Goal: Task Accomplishment & Management: Manage account settings

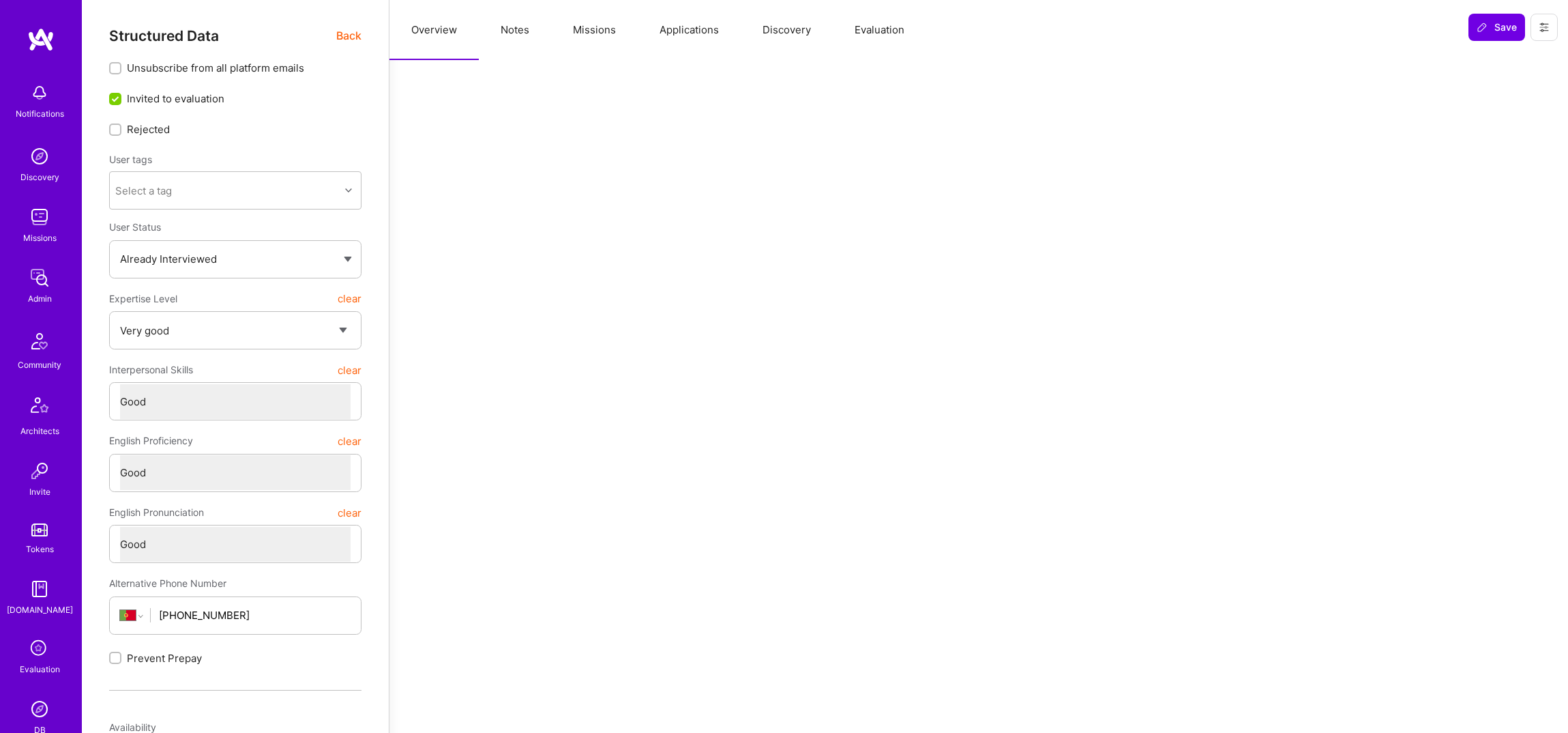
select select "5"
select select "4"
select select "6"
select select "PT"
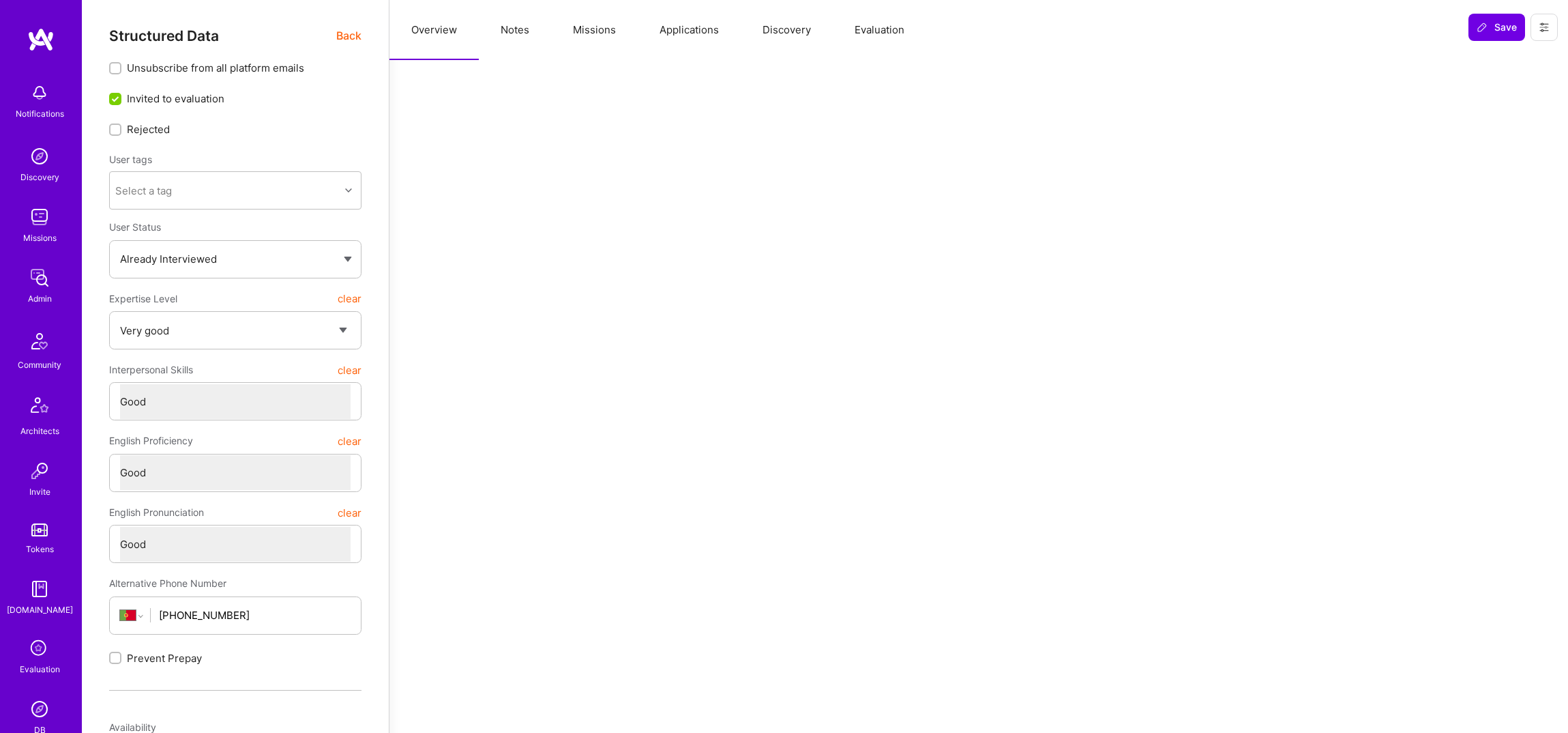
select select "Right Now"
click at [44, 292] on div "Admin" at bounding box center [40, 298] width 24 height 15
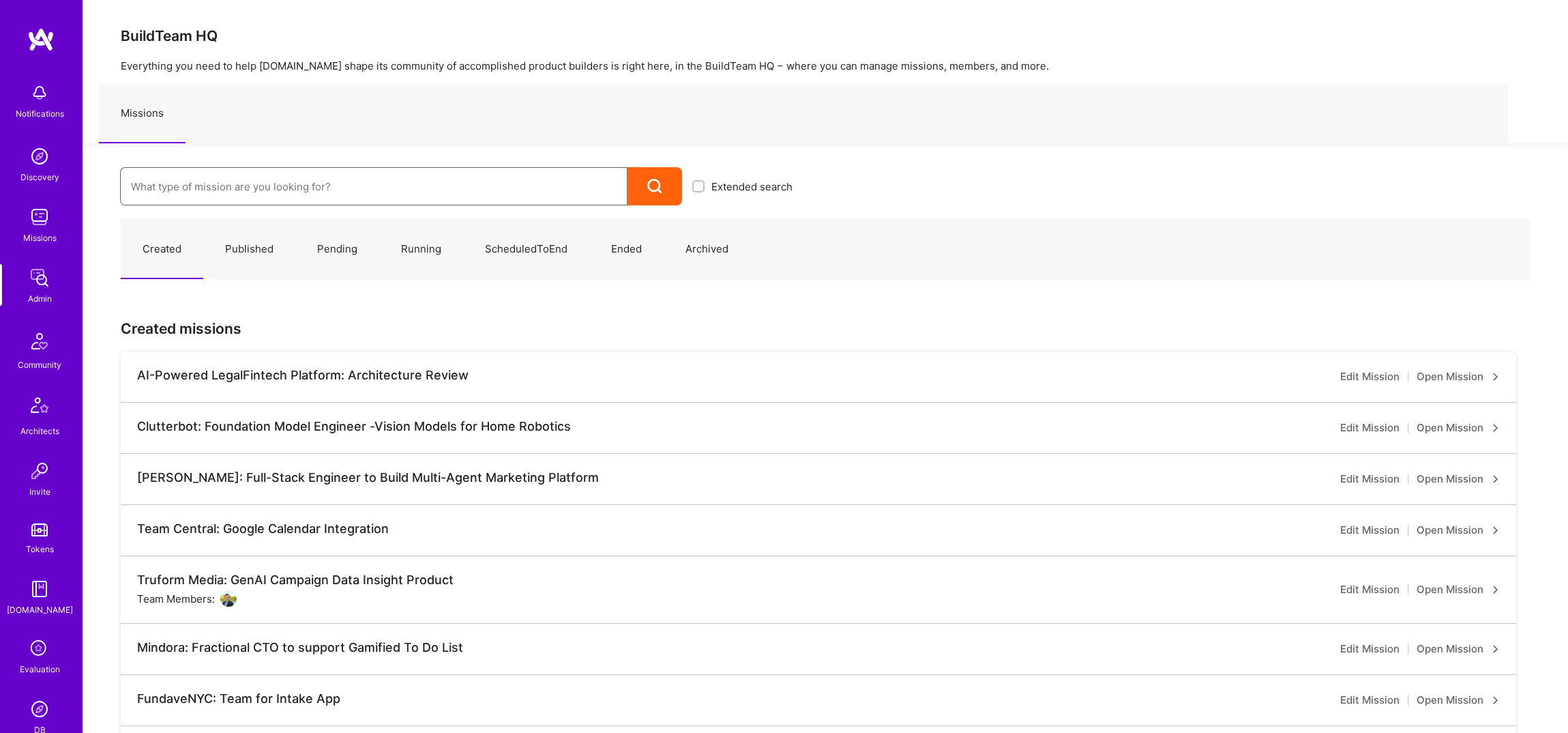
click at [215, 189] on input at bounding box center [374, 187] width 486 height 35
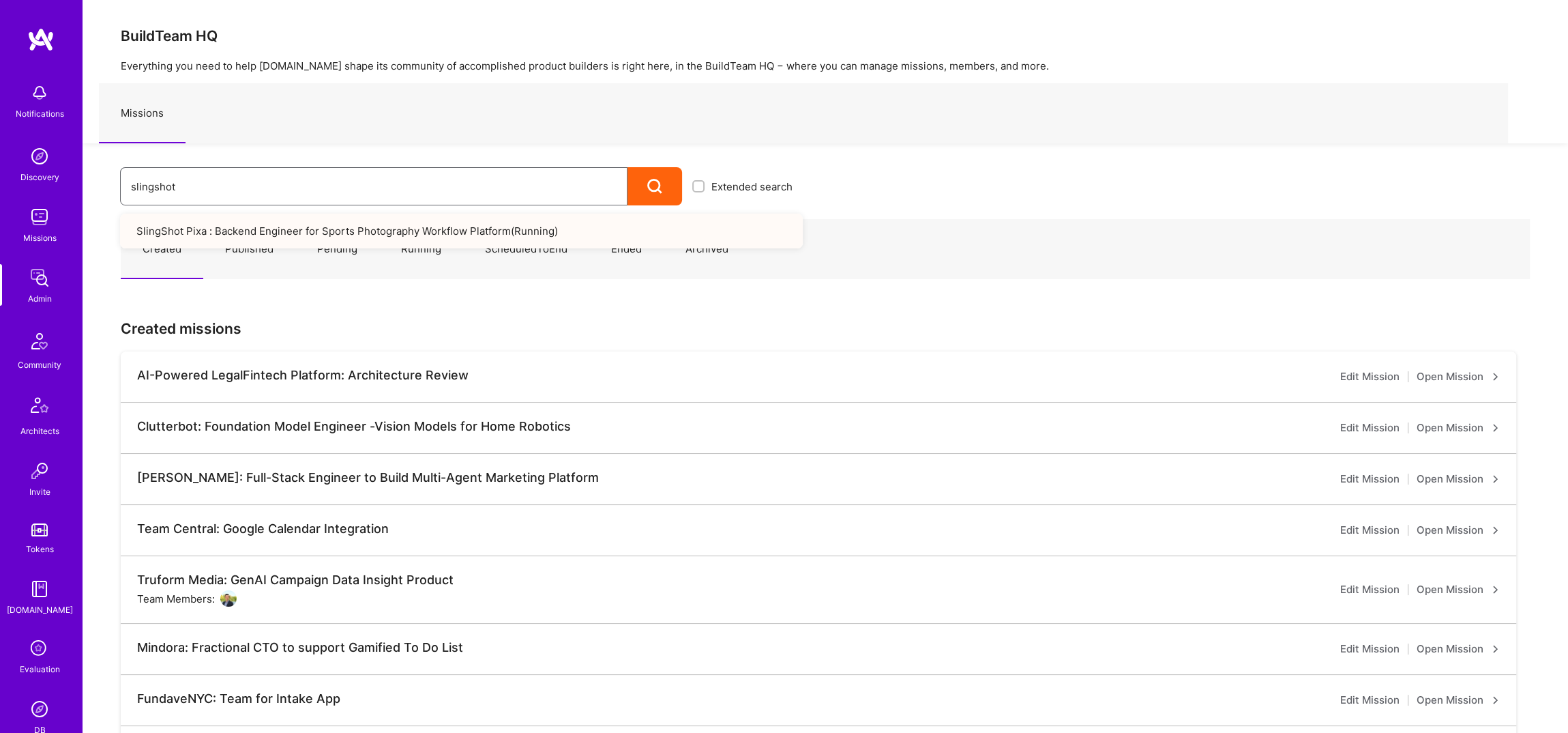
type input "slingshot"
click at [235, 236] on link "SlingShot Pixa : Backend Engineer for Sports Photography Workflow Platform ( Ru…" at bounding box center [462, 231] width 683 height 35
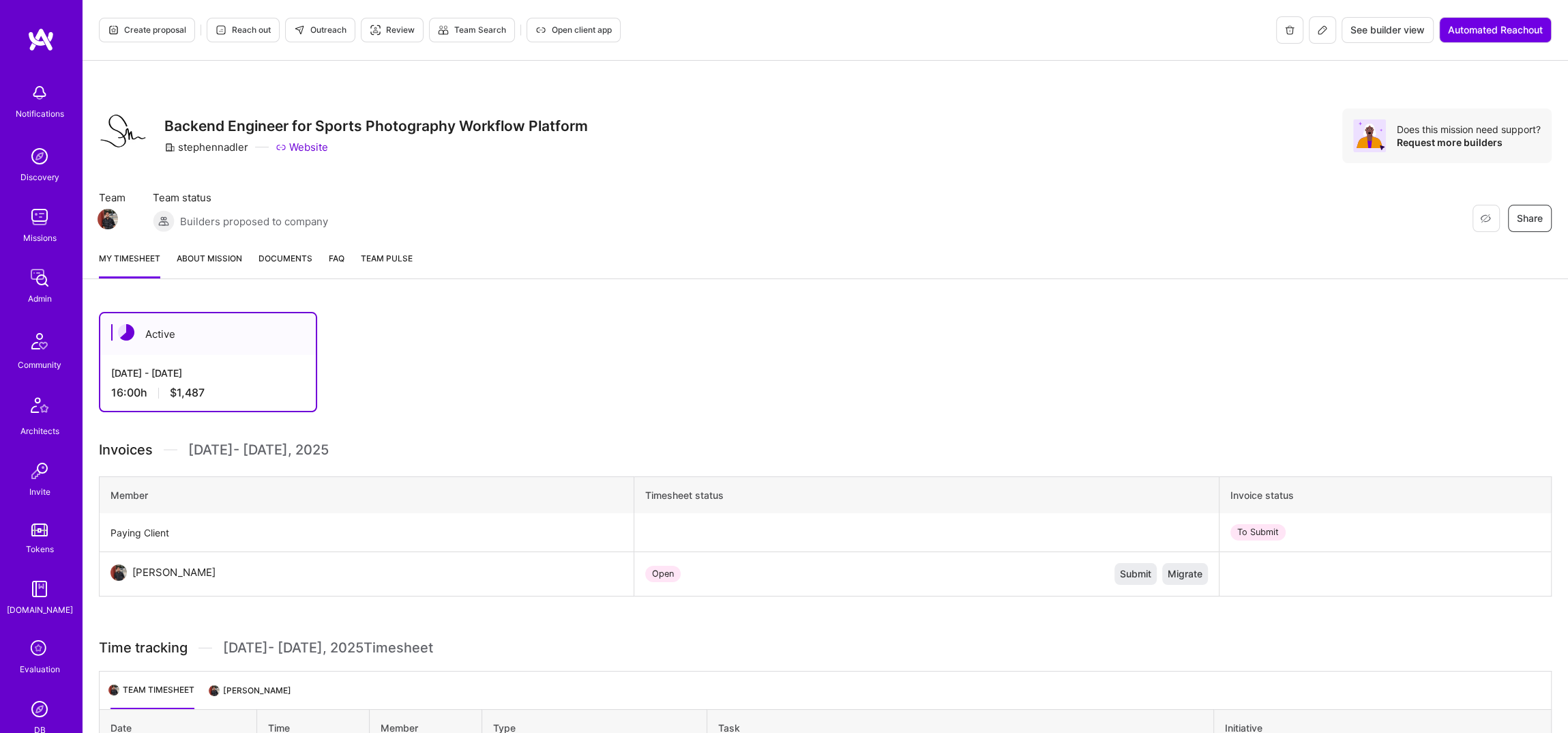
click at [1324, 30] on icon at bounding box center [1322, 29] width 11 height 11
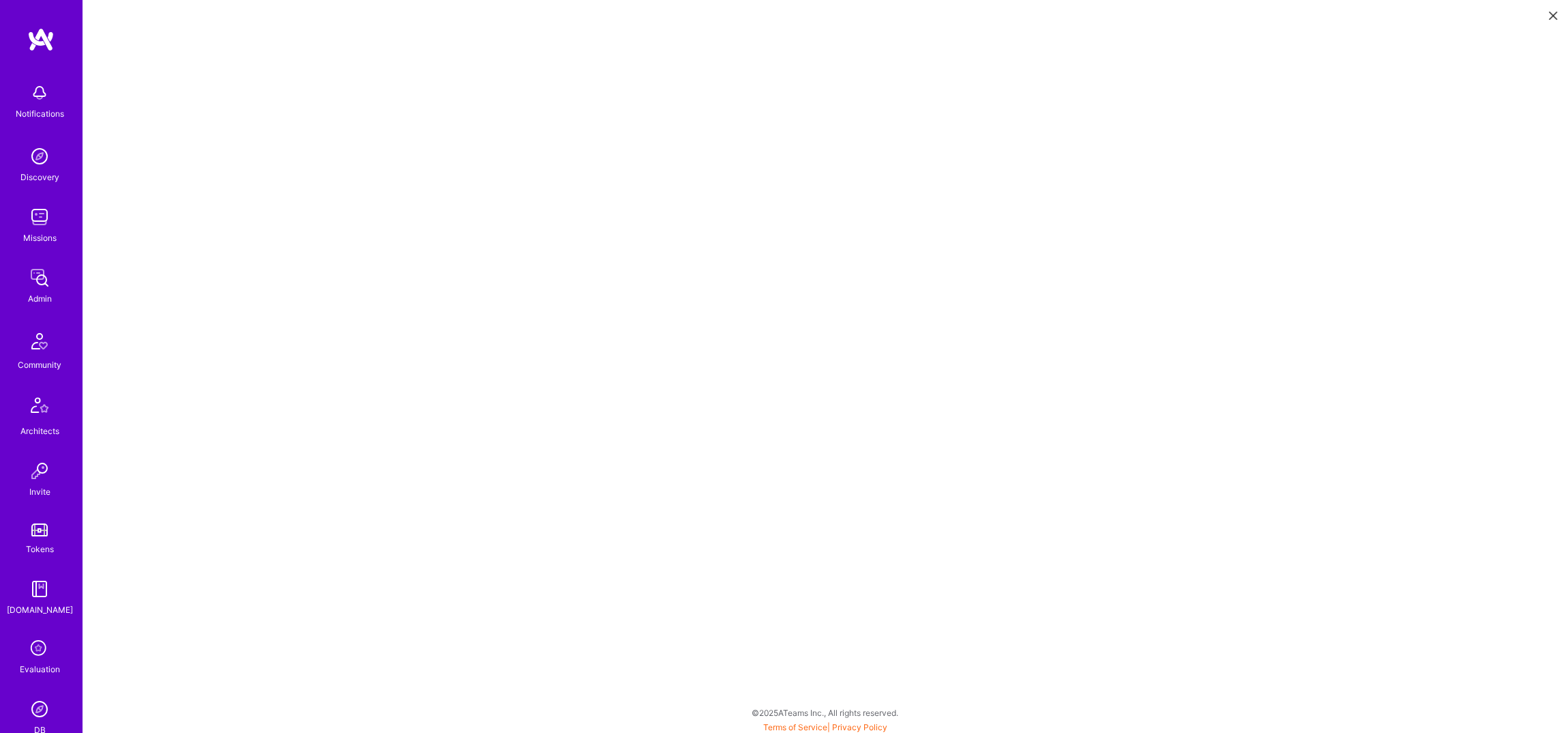
click at [35, 290] on img at bounding box center [40, 278] width 27 height 27
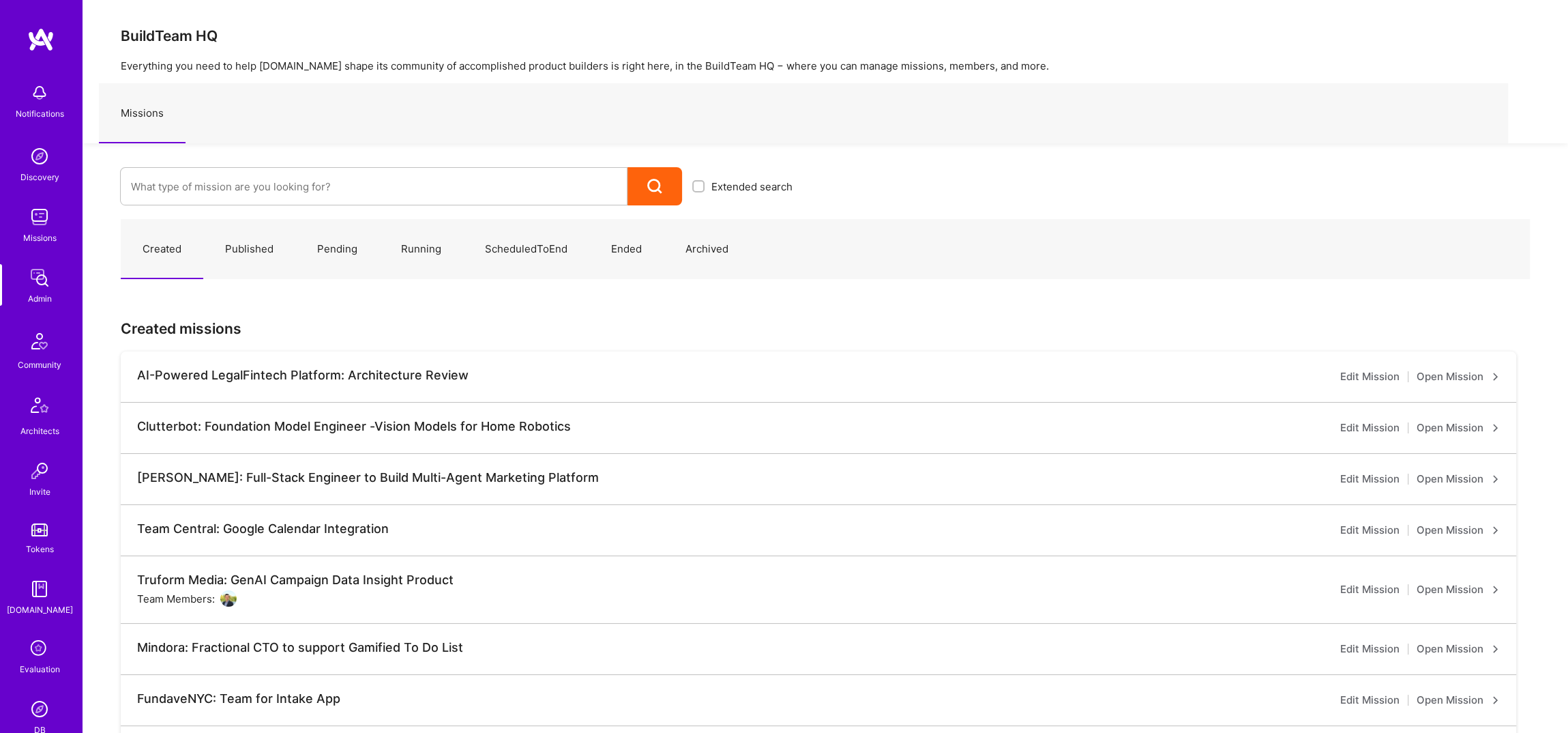
click at [295, 167] on div at bounding box center [374, 186] width 507 height 38
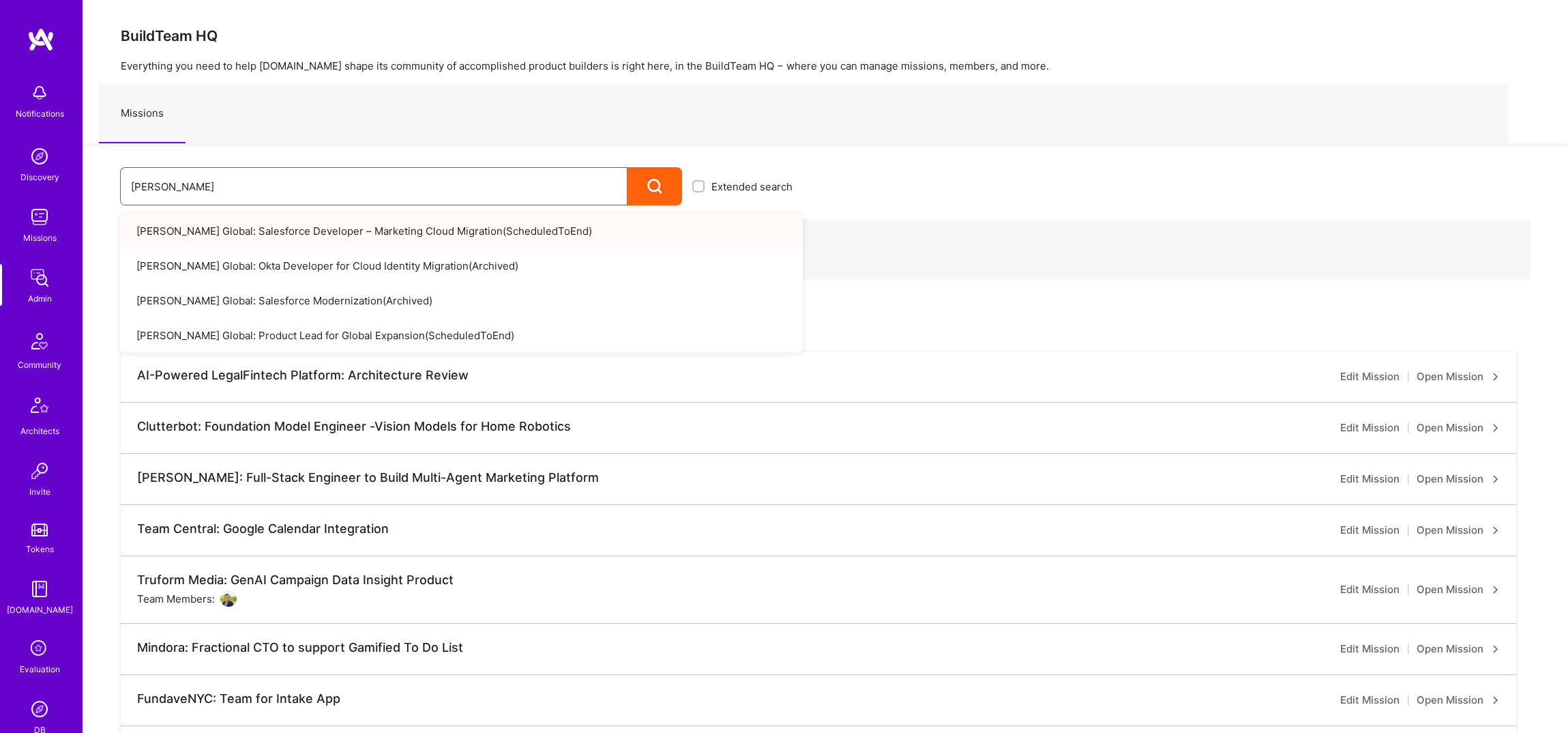
type input "anderson"
click at [346, 237] on link "Anderson Global: Salesforce Developer – Marketing Cloud Migration ( ScheduledTo…" at bounding box center [462, 231] width 683 height 35
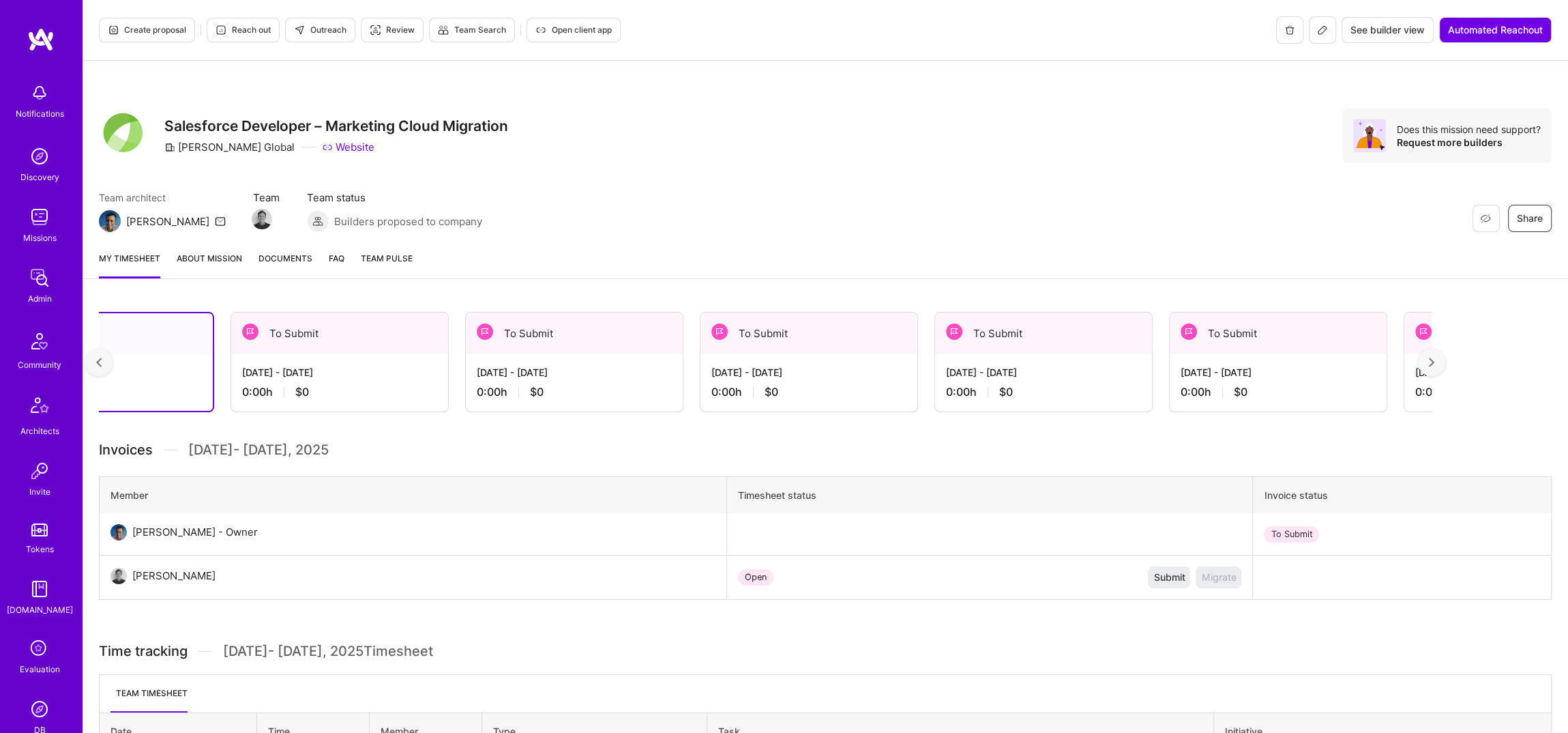
scroll to position [0, 104]
click at [1322, 34] on icon at bounding box center [1322, 29] width 11 height 11
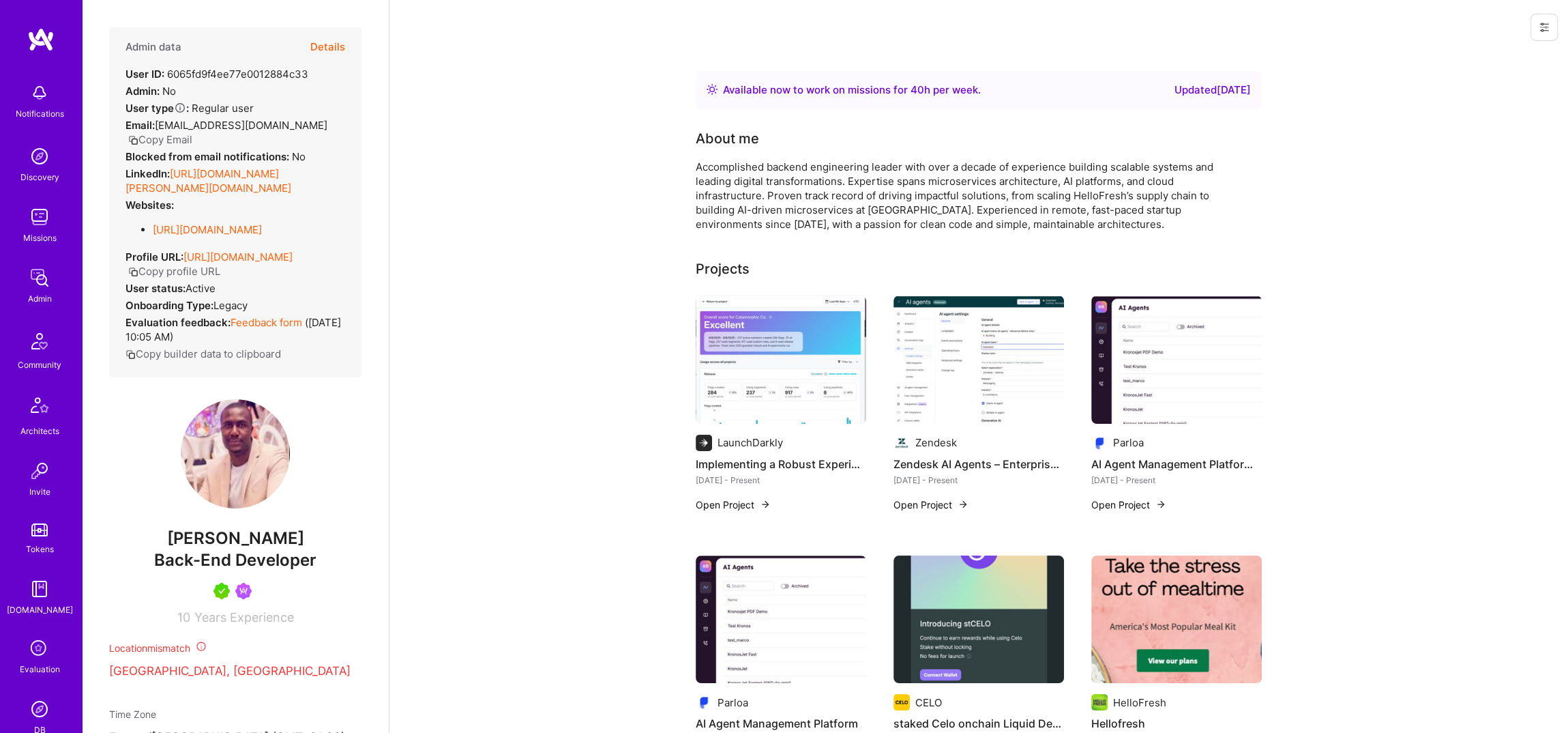
click at [331, 40] on button "Details" at bounding box center [328, 47] width 35 height 40
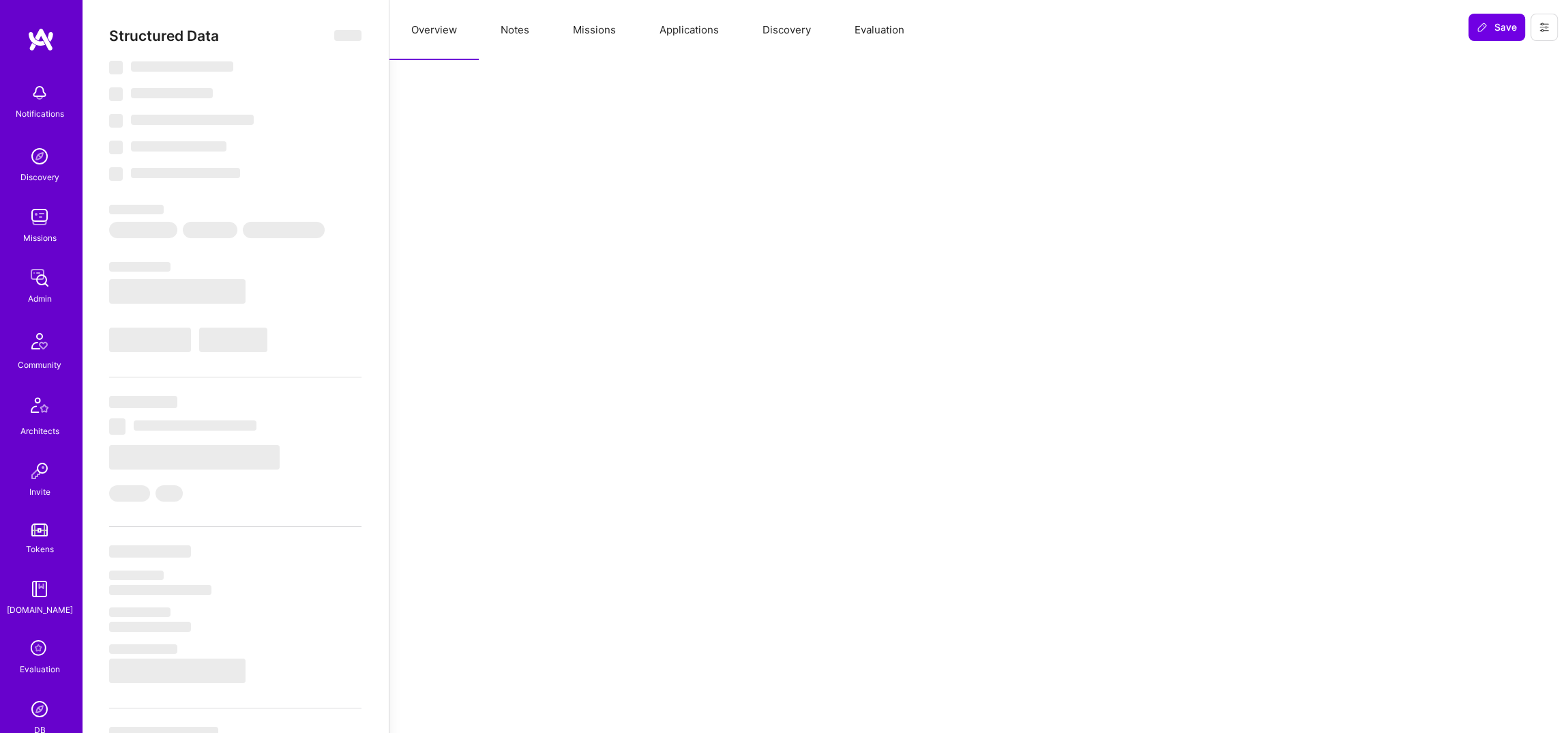
select select "Right Now"
select select "5"
select select "7"
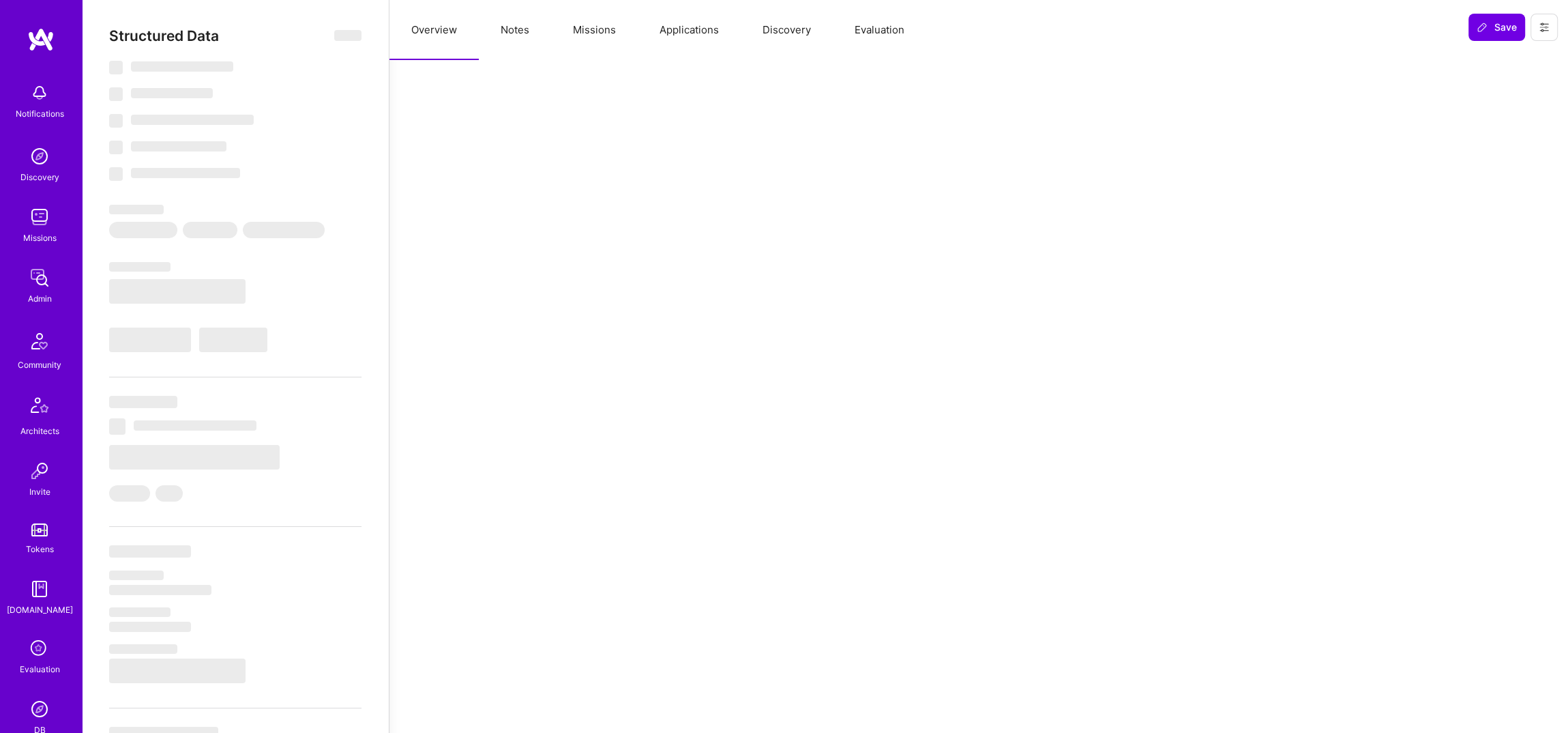
select select "DE"
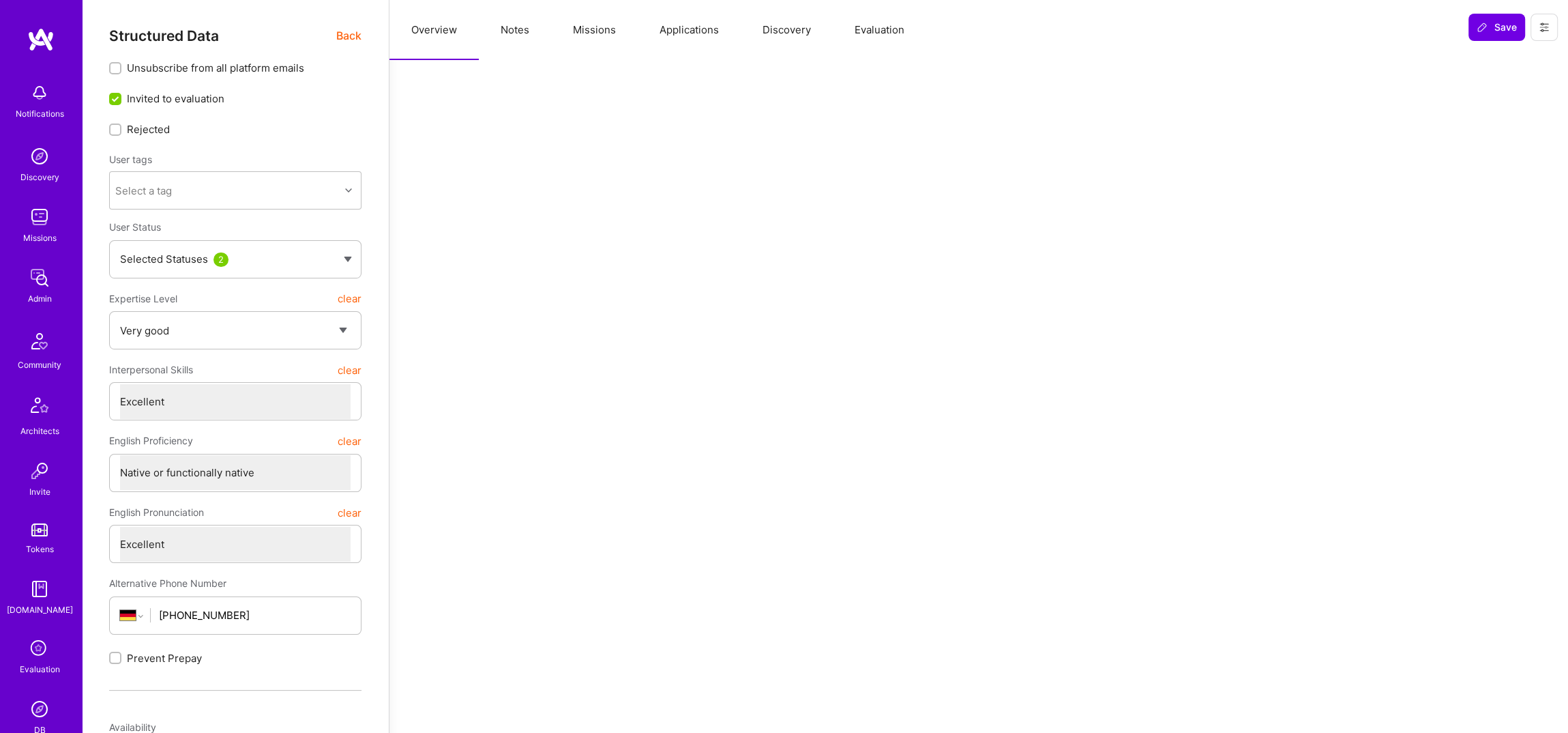
click at [591, 24] on button "Missions" at bounding box center [594, 30] width 87 height 60
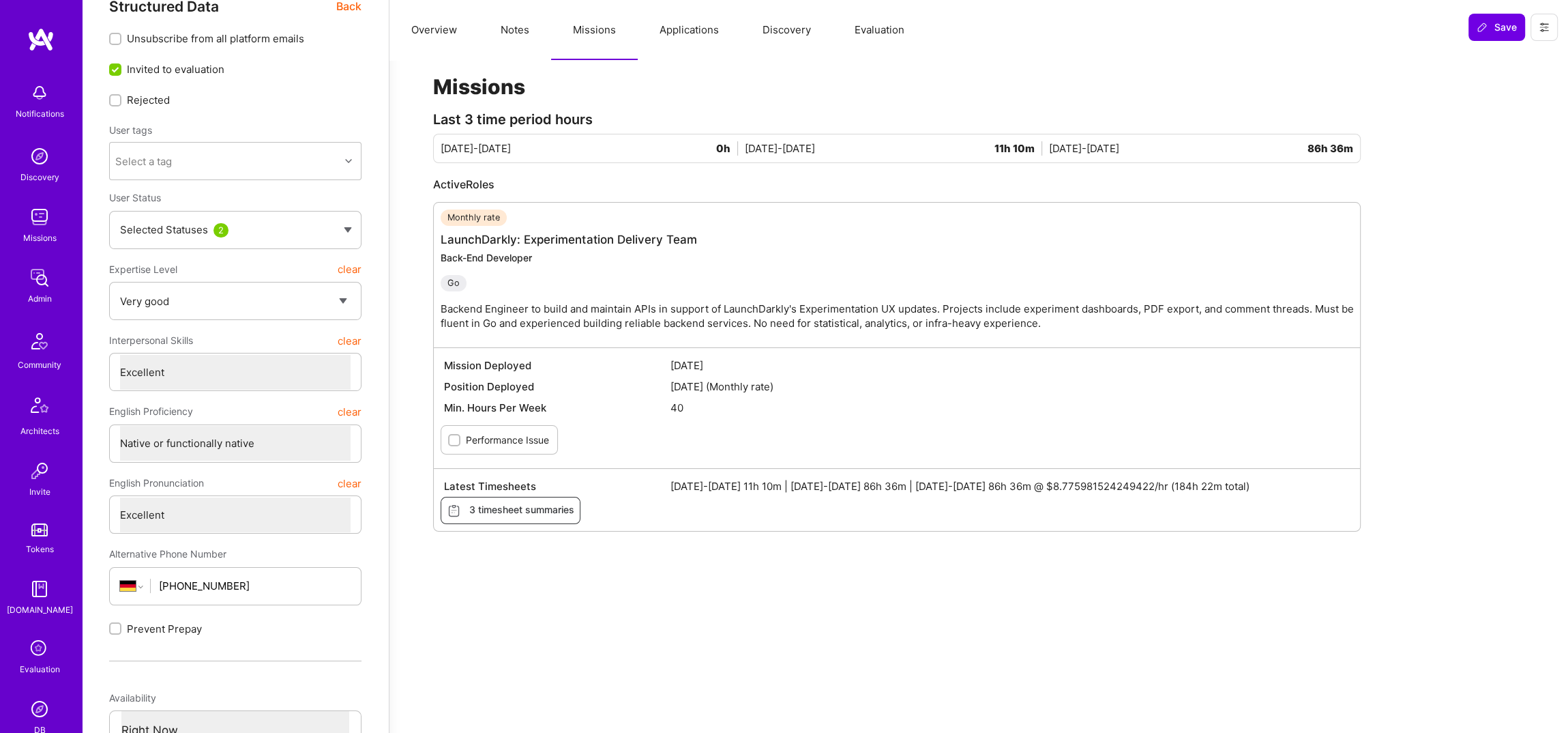
scroll to position [38, 0]
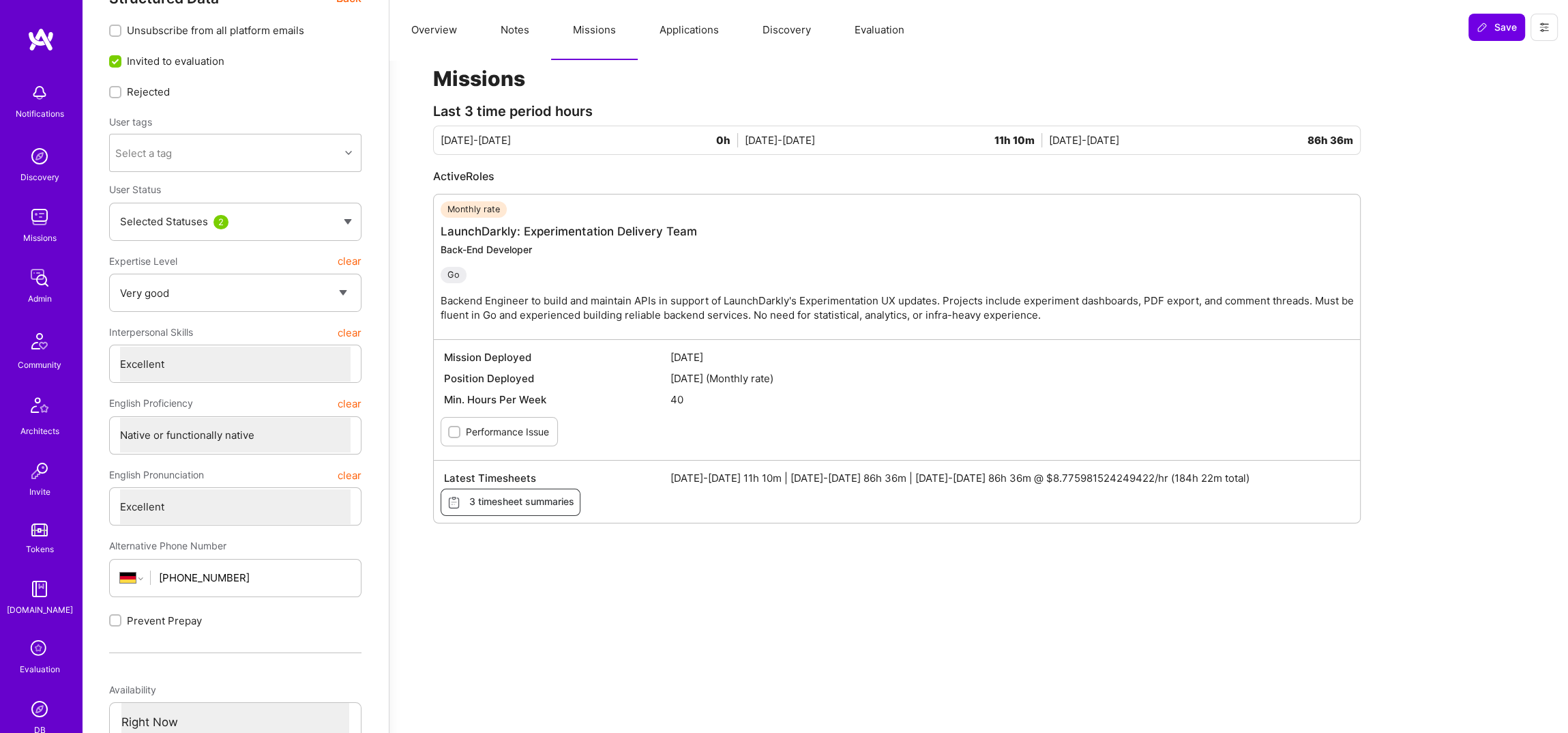
click at [551, 0] on button "Missions" at bounding box center [594, 30] width 87 height 60
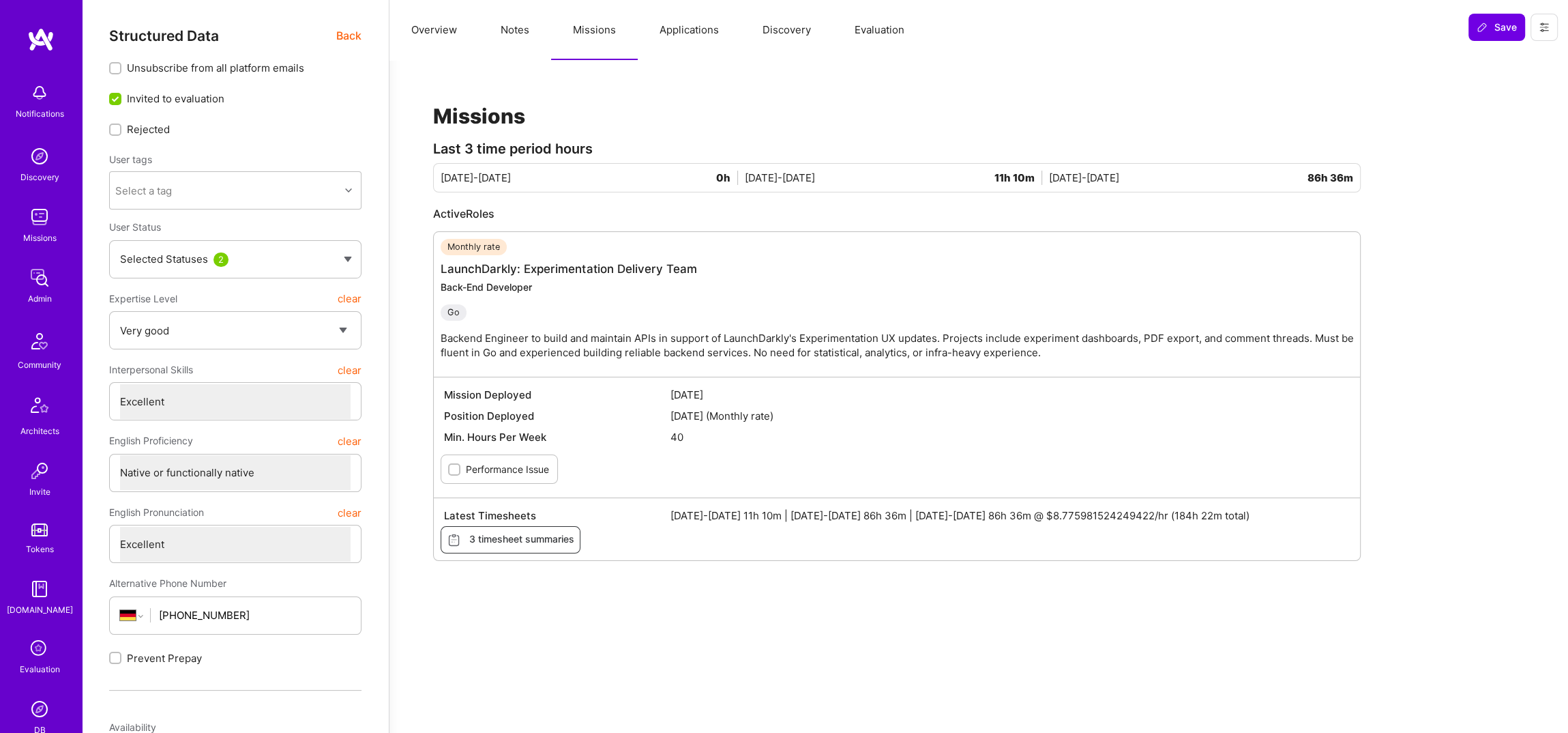
click at [52, 285] on img at bounding box center [40, 278] width 27 height 27
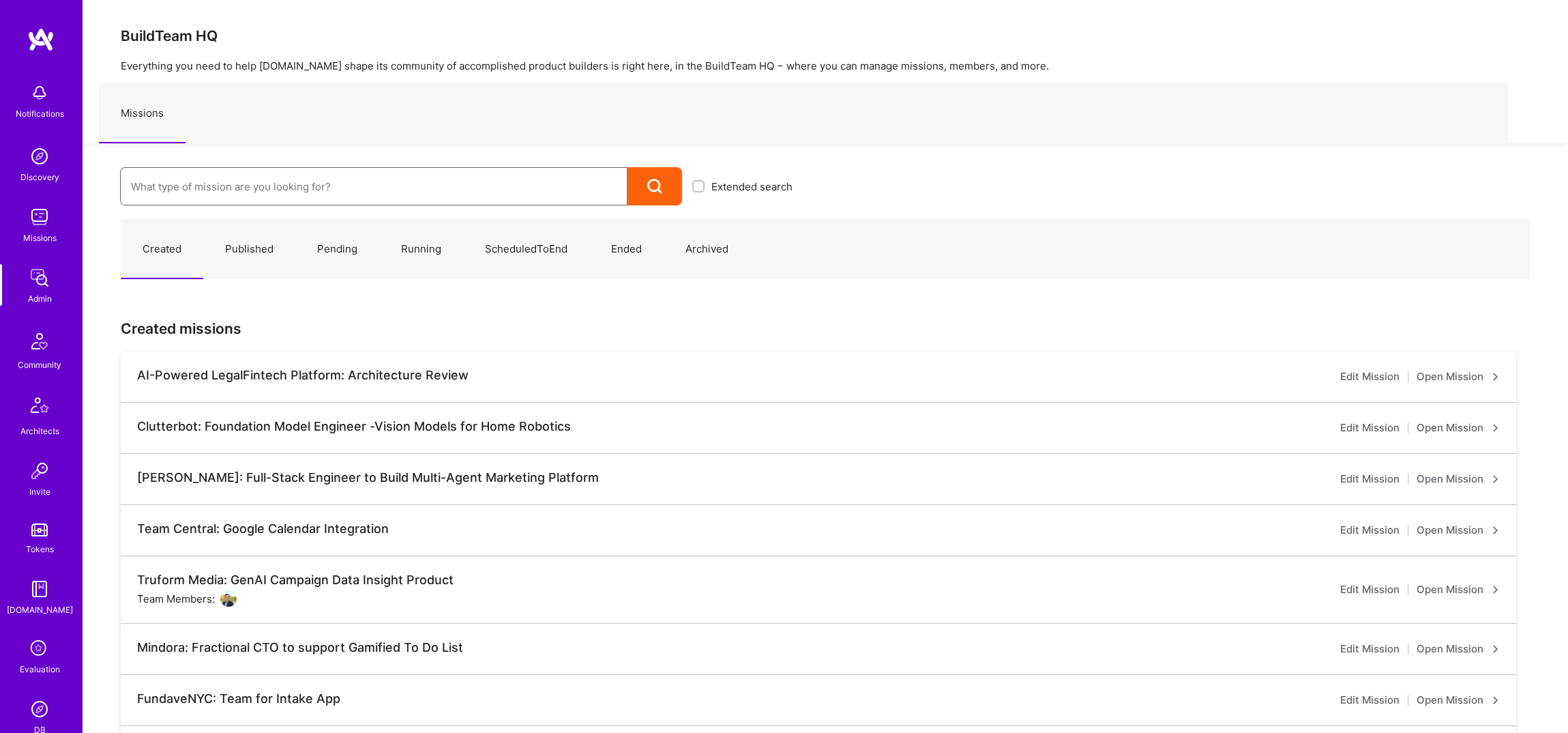
click at [210, 187] on input at bounding box center [374, 187] width 486 height 35
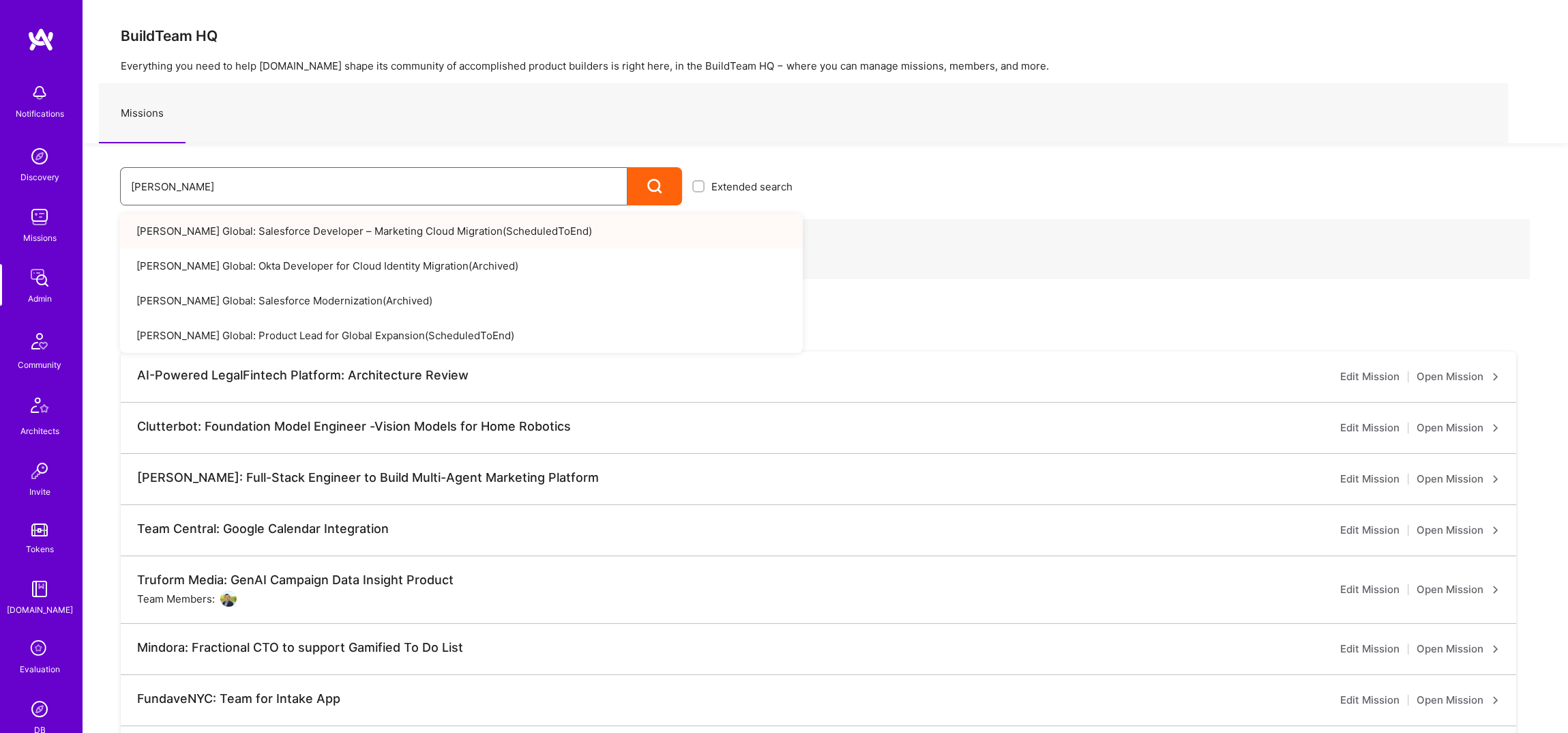
type input "anderson"
click at [312, 236] on link "Anderson Global: Salesforce Developer – Marketing Cloud Migration ( ScheduledTo…" at bounding box center [462, 231] width 683 height 35
click at [433, 225] on link "Anderson Global: Salesforce Developer – Marketing Cloud Migration ( ScheduledTo…" at bounding box center [462, 231] width 683 height 35
click at [432, 229] on link "Anderson Global: Salesforce Developer – Marketing Cloud Migration ( ScheduledTo…" at bounding box center [462, 231] width 683 height 35
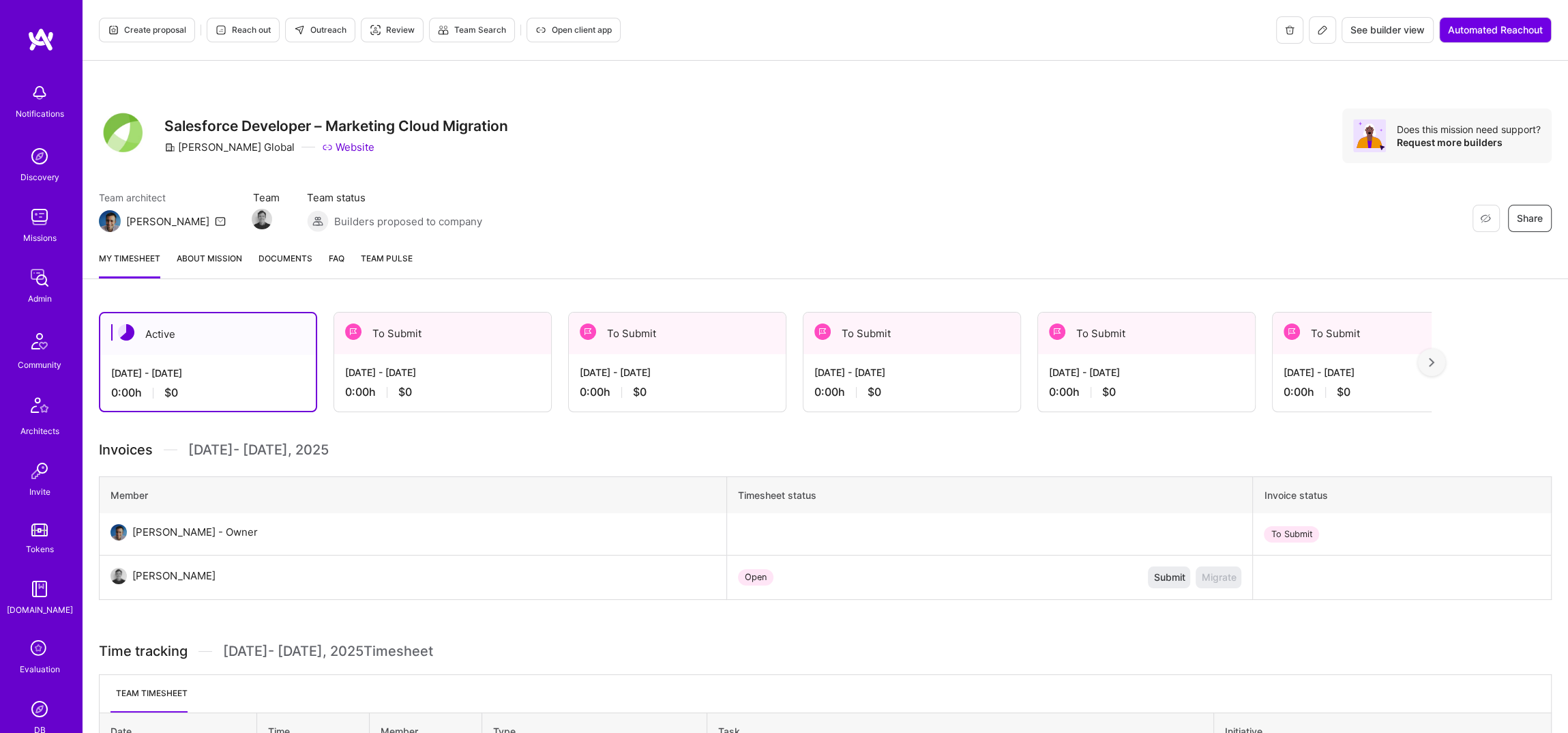
click at [1319, 31] on icon at bounding box center [1323, 30] width 8 height 8
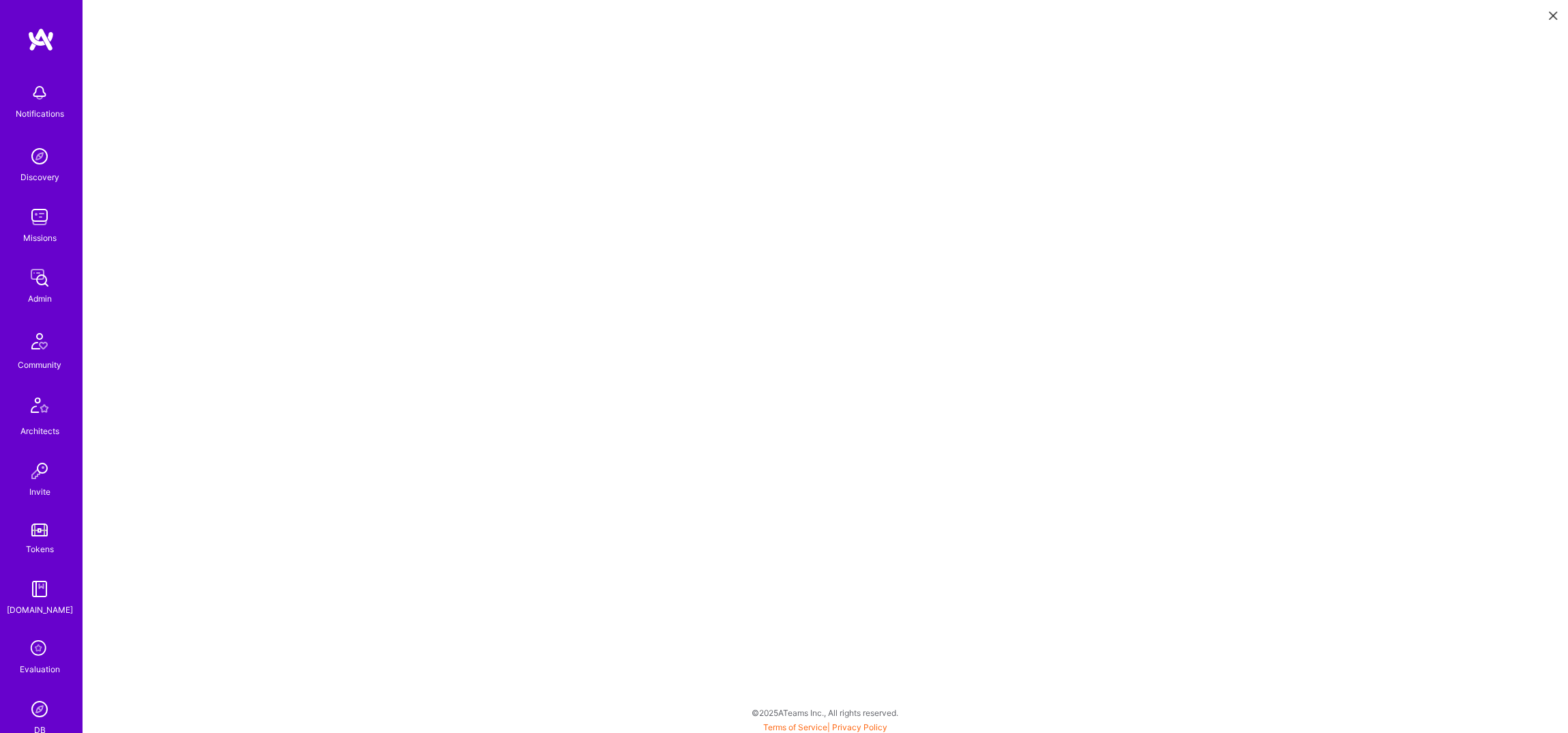
click at [38, 285] on img at bounding box center [40, 278] width 27 height 27
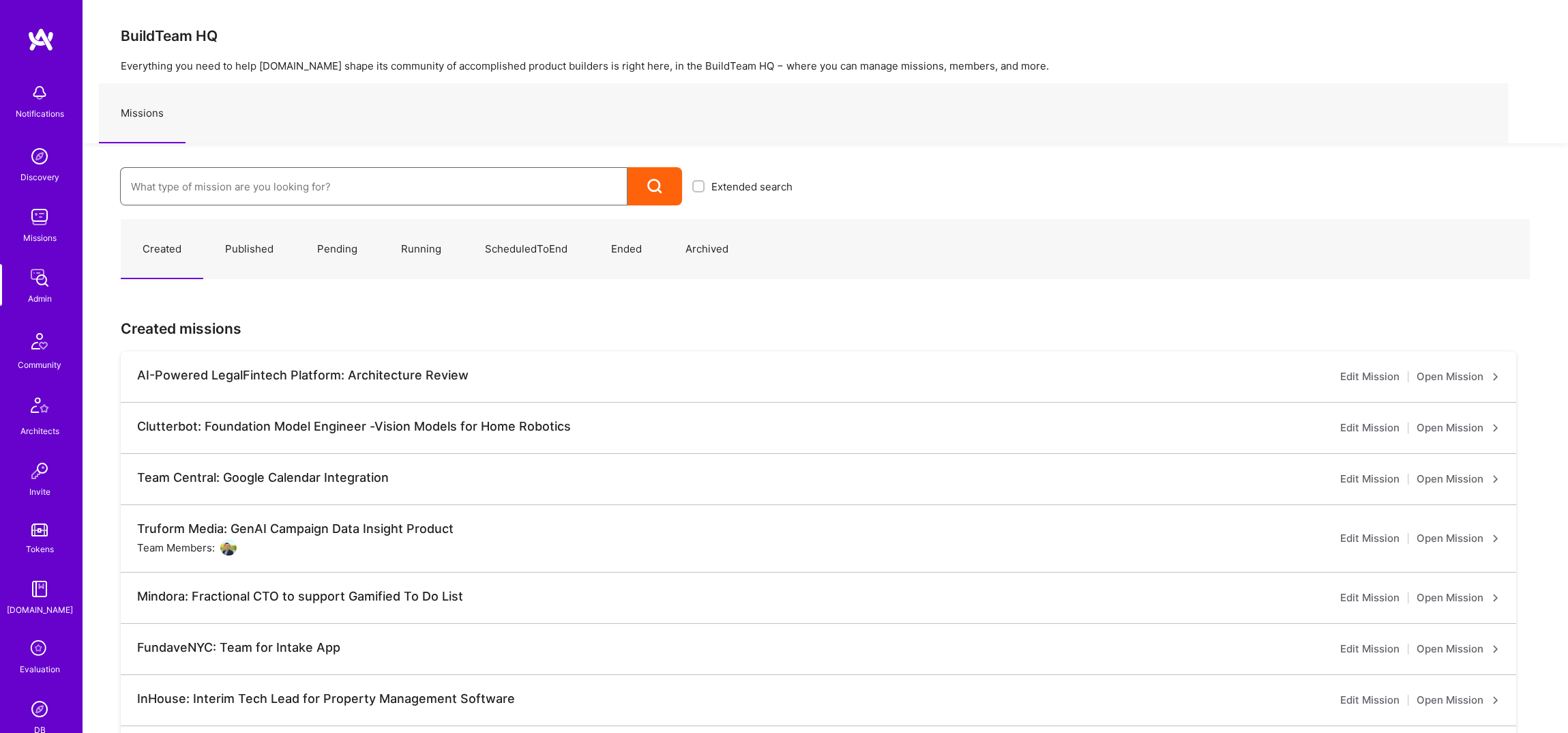
click at [245, 187] on input at bounding box center [374, 187] width 486 height 35
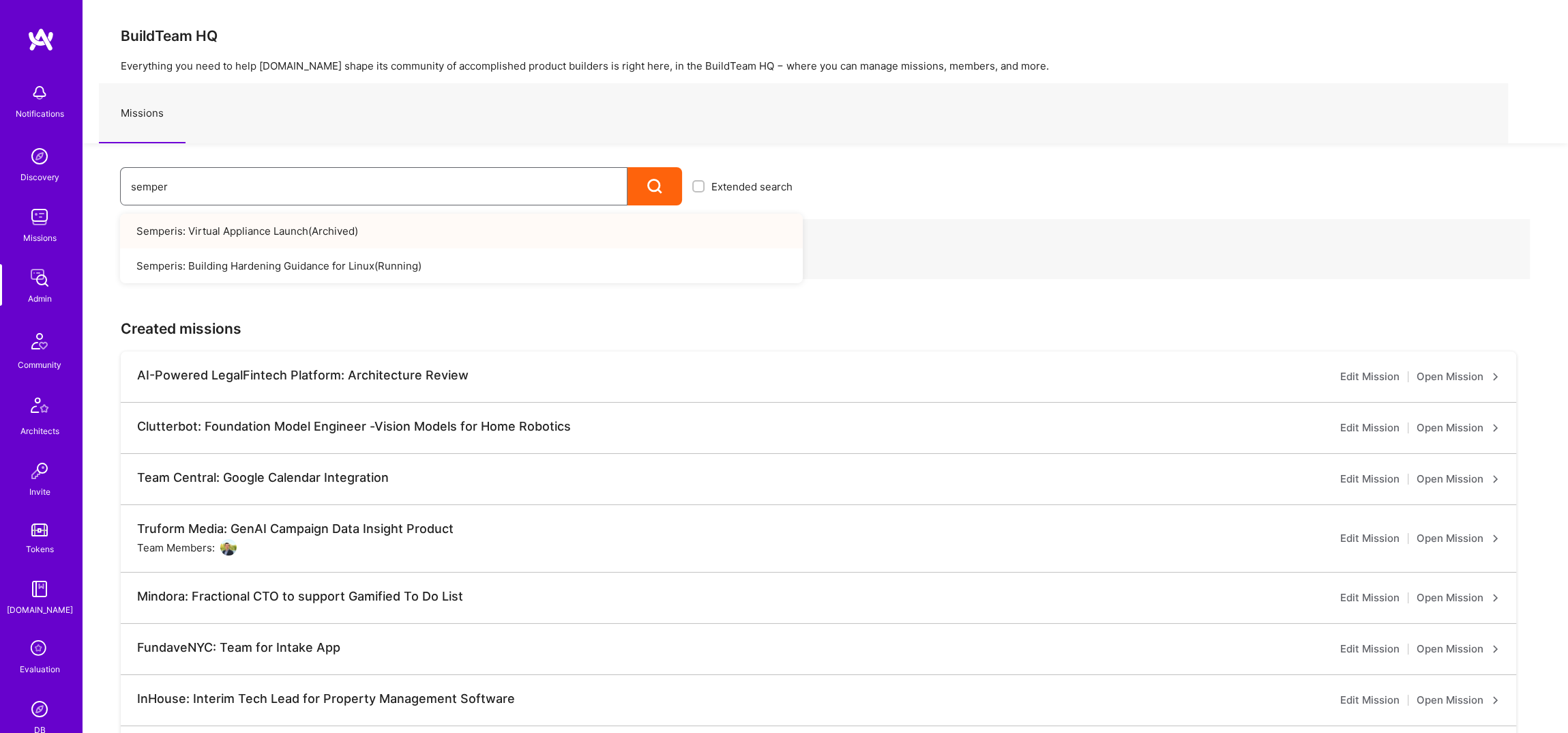
type input "semper"
click at [295, 228] on link "Semperis: Virtual Appliance Launch ( Archived )" at bounding box center [462, 231] width 683 height 35
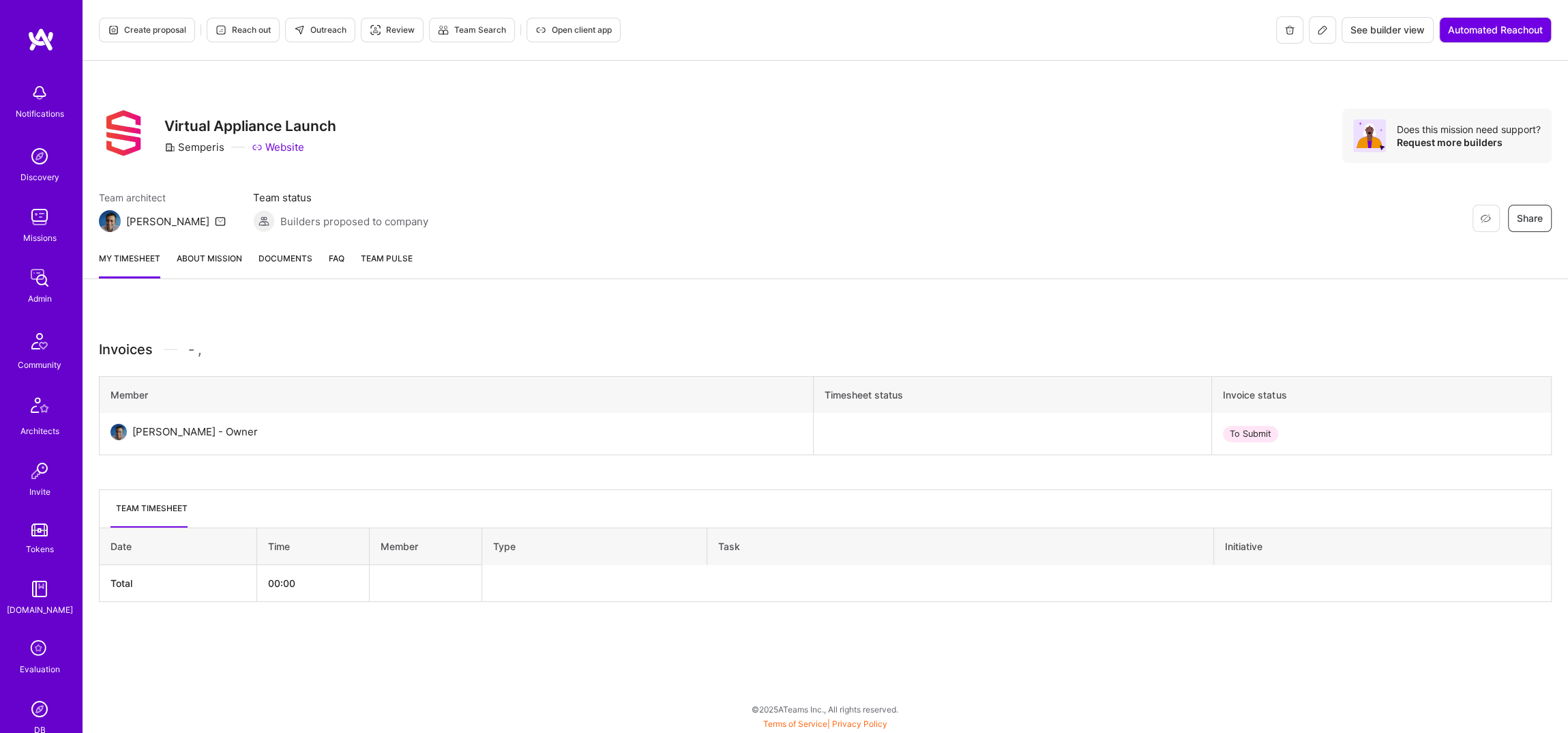
click at [1326, 26] on button at bounding box center [1323, 30] width 27 height 27
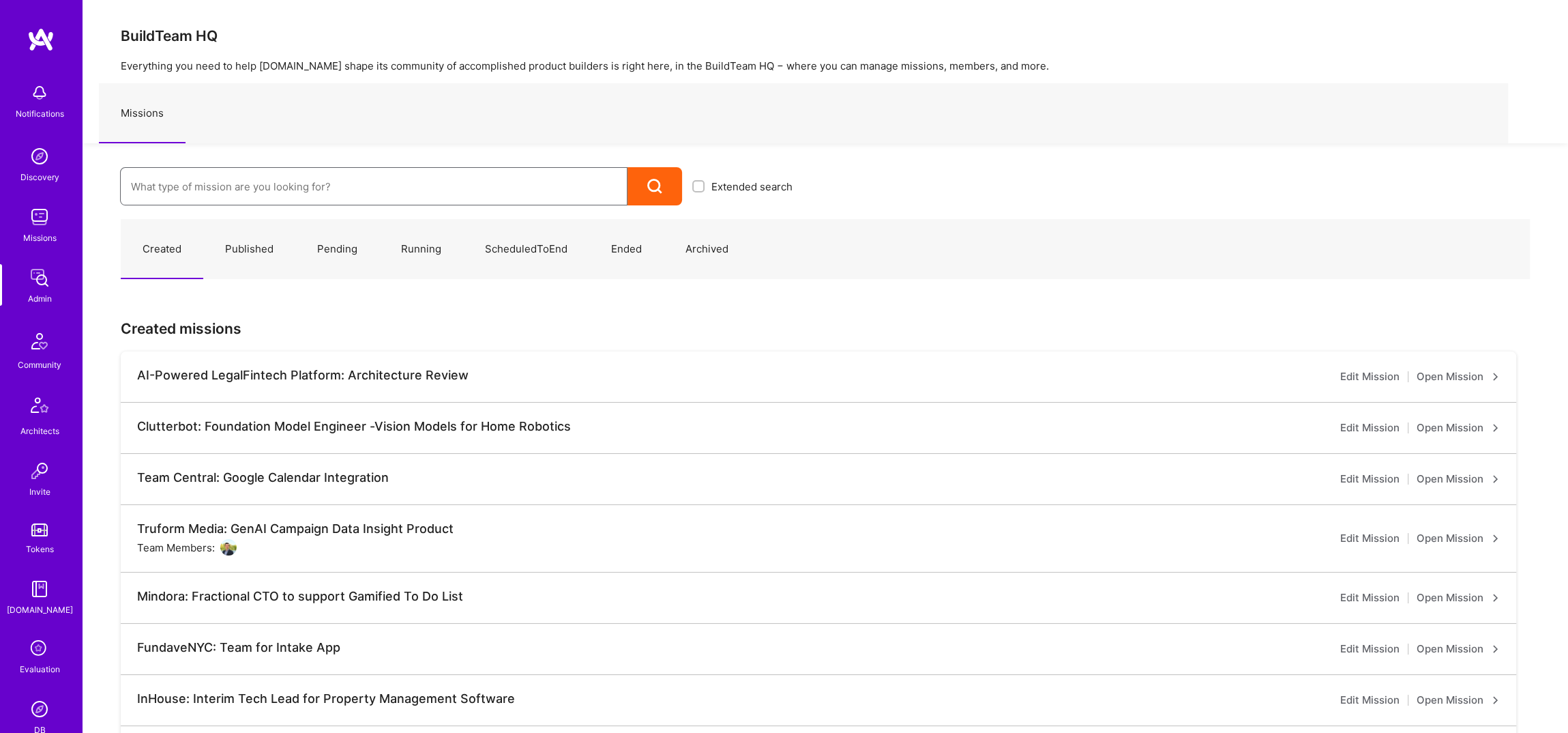
click at [447, 177] on input at bounding box center [374, 187] width 486 height 35
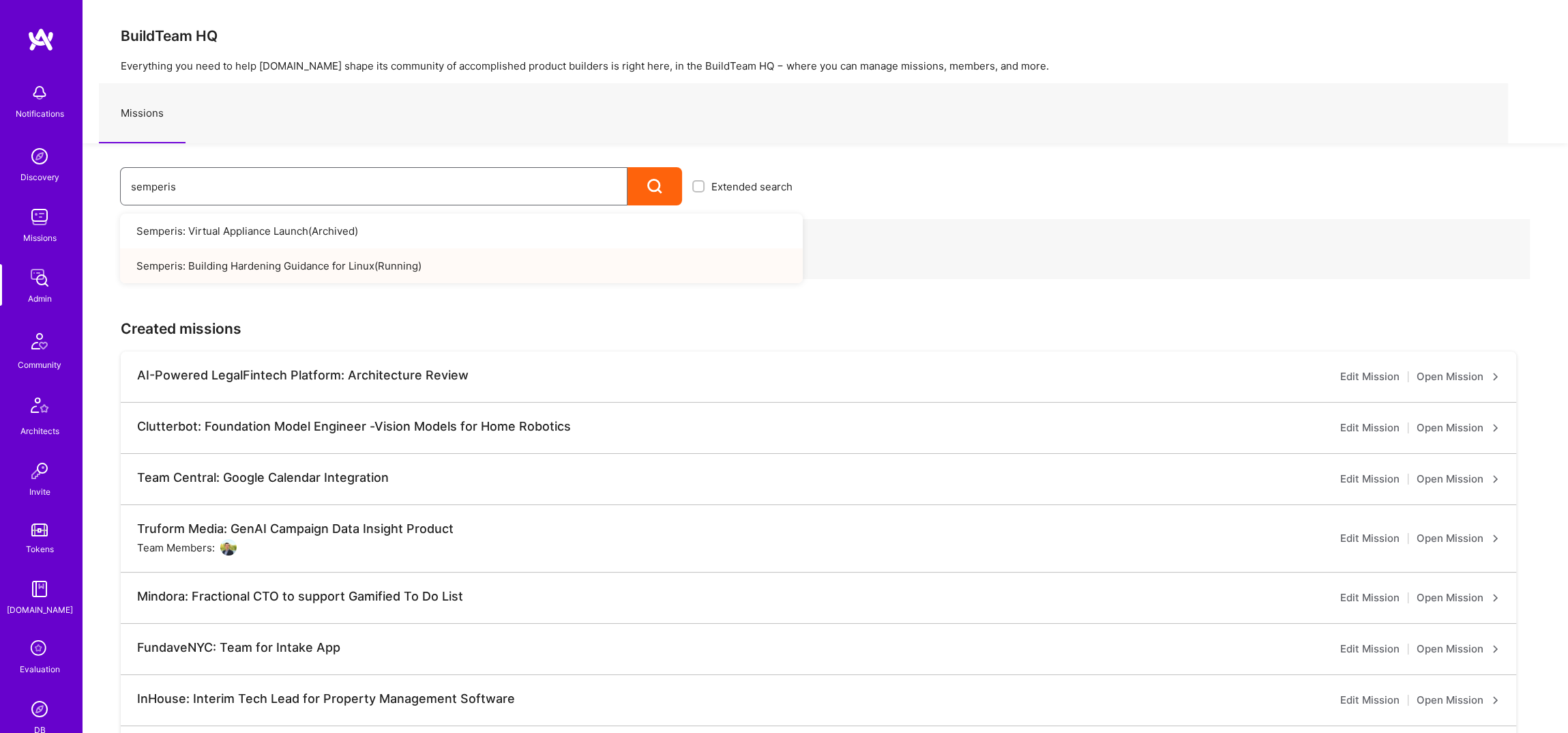
type input "semperis"
click at [458, 261] on link "Semperis: Building Hardening Guidance for Linux ( Running )" at bounding box center [462, 265] width 683 height 35
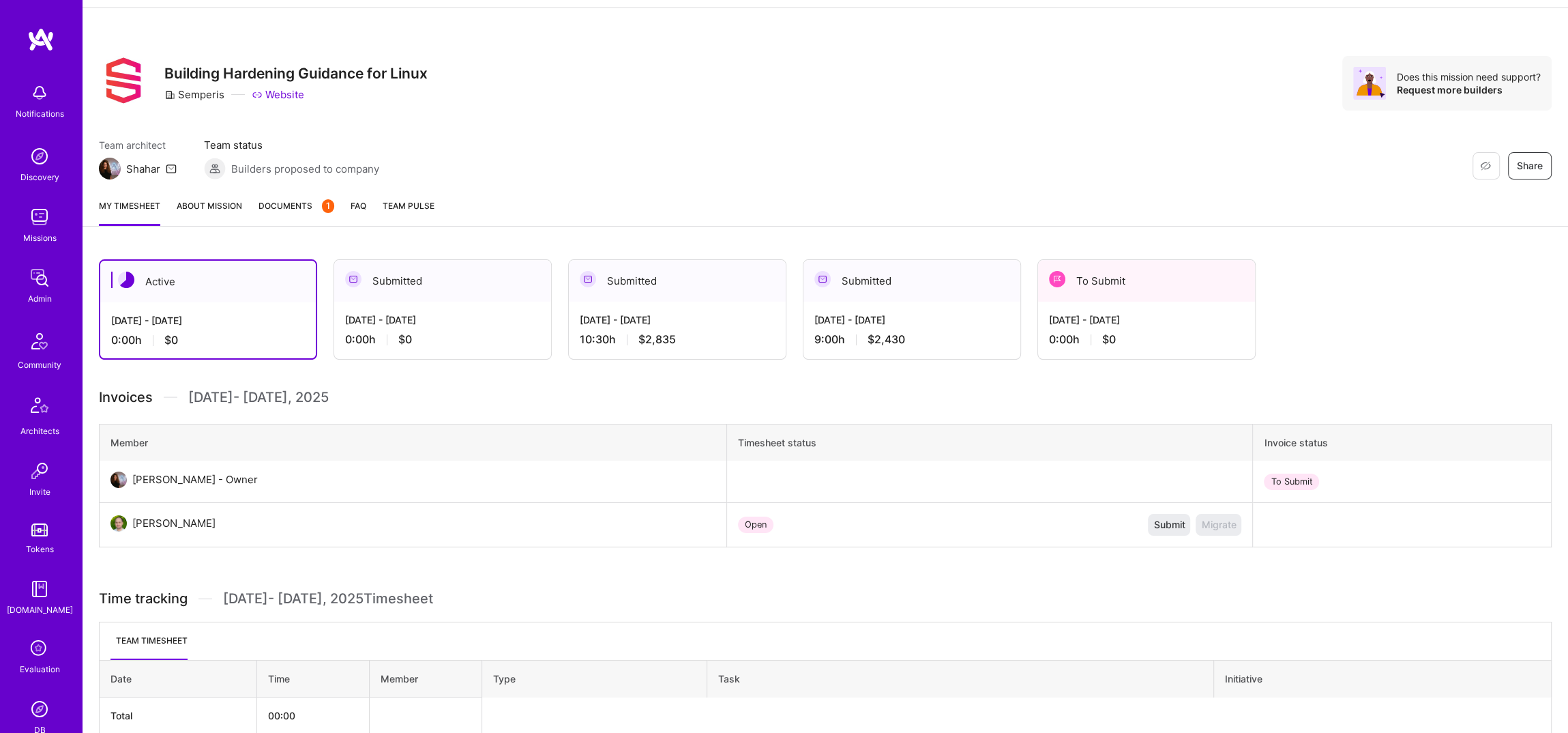
scroll to position [61, 0]
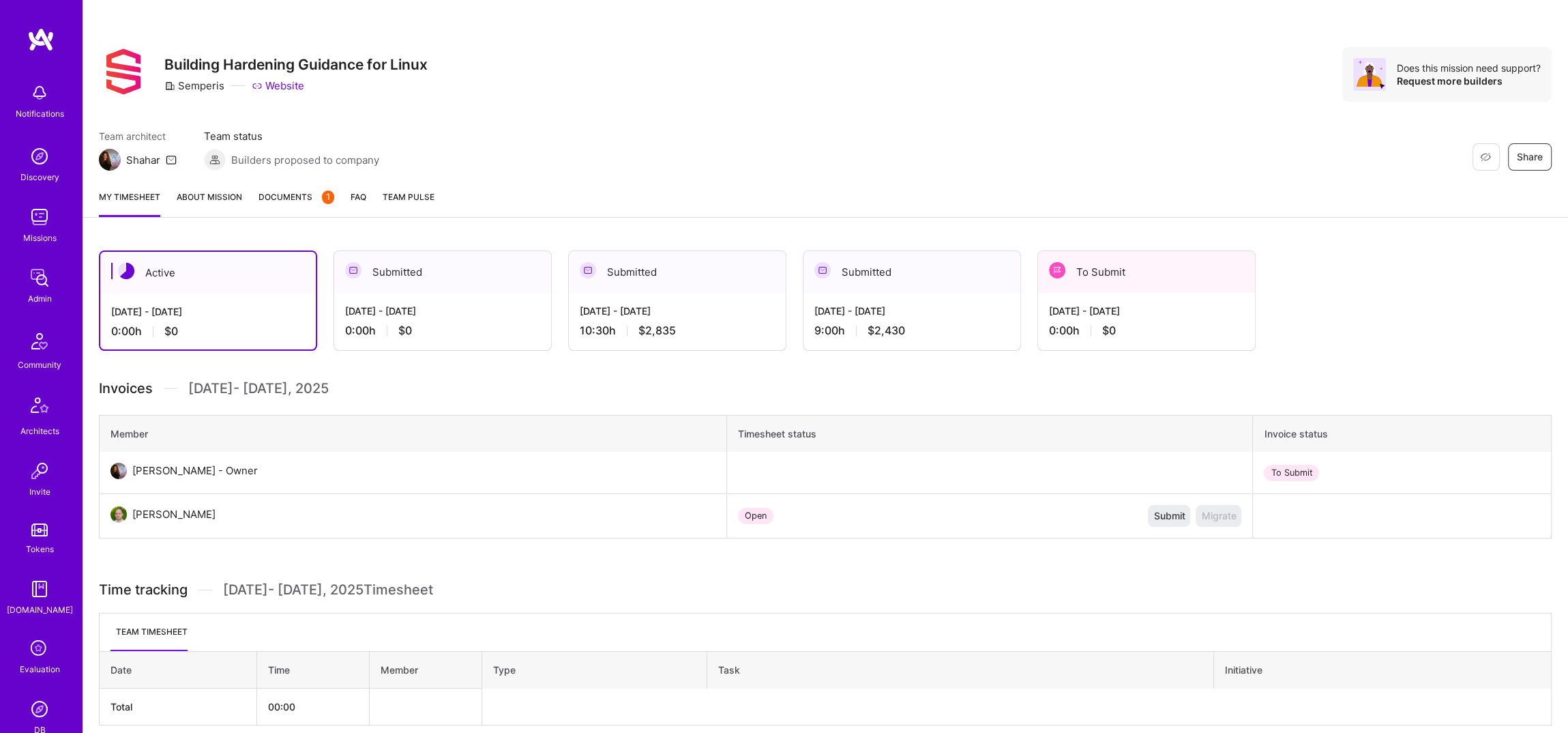
click at [682, 326] on div "10:30 h $2,835" at bounding box center [678, 331] width 195 height 15
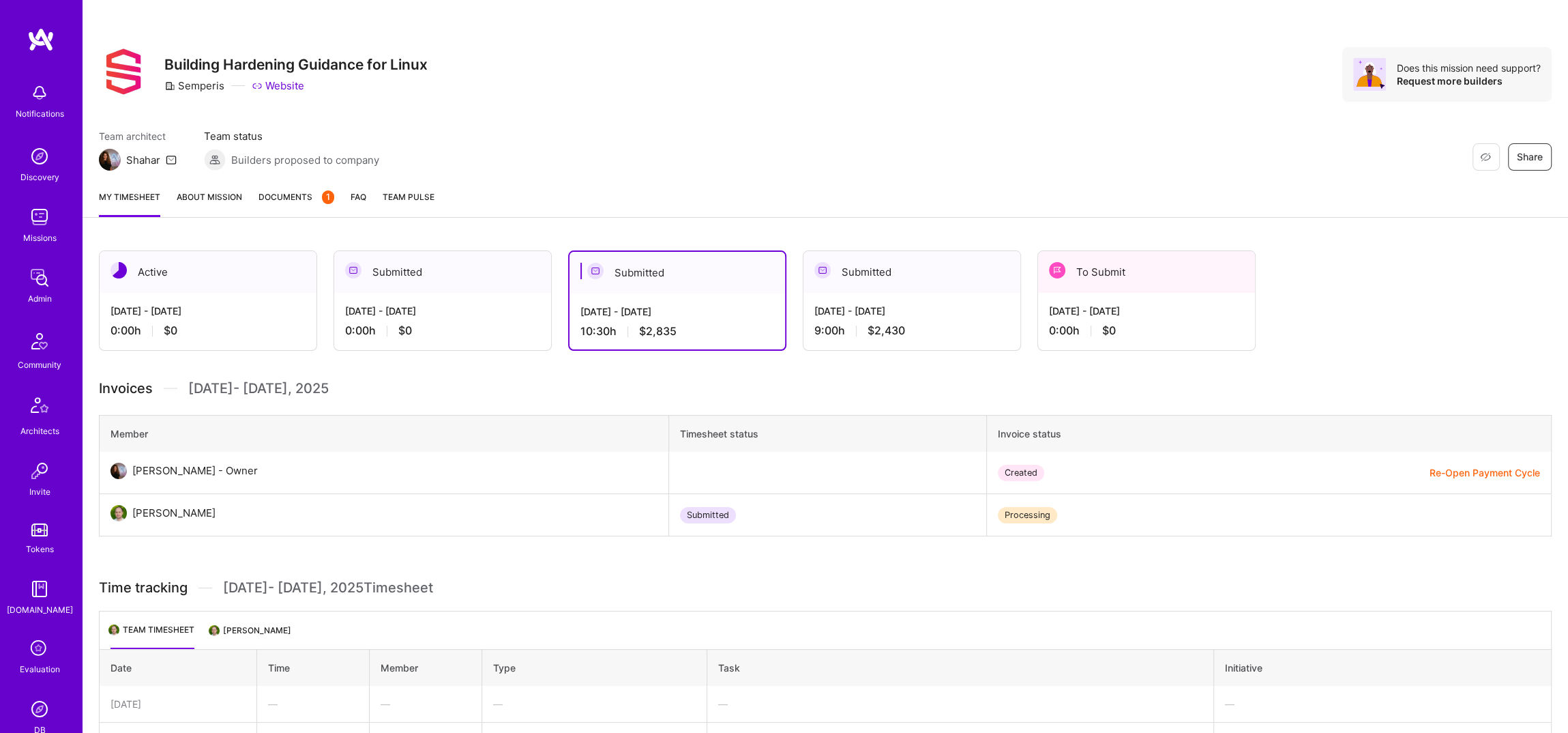
click at [928, 301] on div "[DATE] - [DATE] 9:00 h $2,430" at bounding box center [912, 321] width 217 height 56
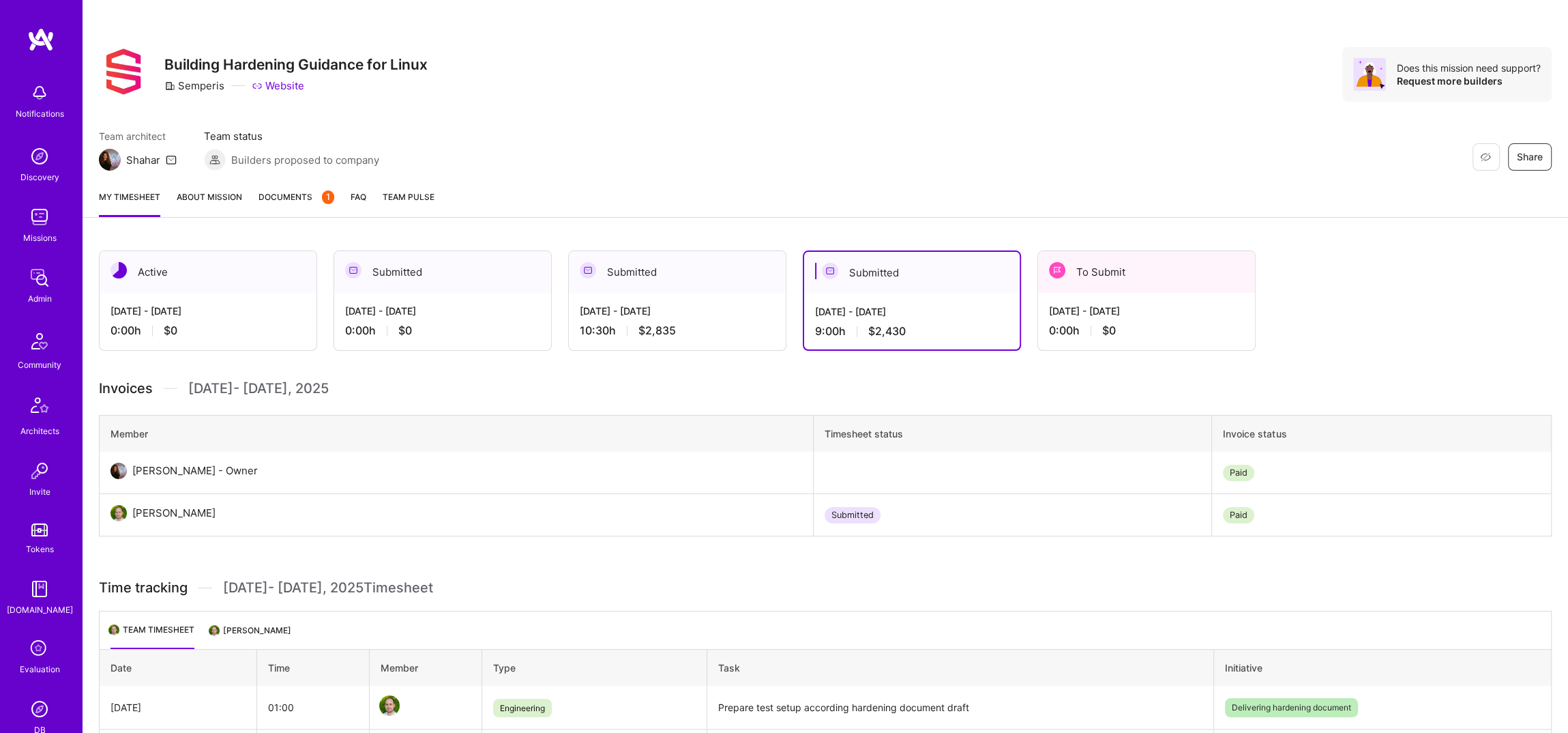
click at [667, 297] on div "[DATE] - [DATE] 10:30 h $2,835" at bounding box center [677, 321] width 217 height 56
